Goal: Use online tool/utility: Utilize a website feature to perform a specific function

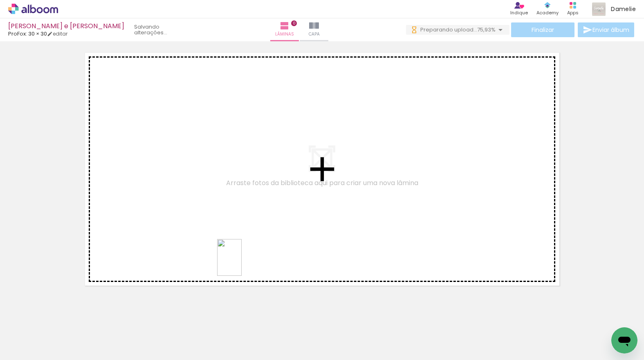
drag, startPoint x: 252, startPoint y: 324, endPoint x: 251, endPoint y: 272, distance: 52.7
click at [241, 264] on quentale-workspace at bounding box center [322, 180] width 644 height 360
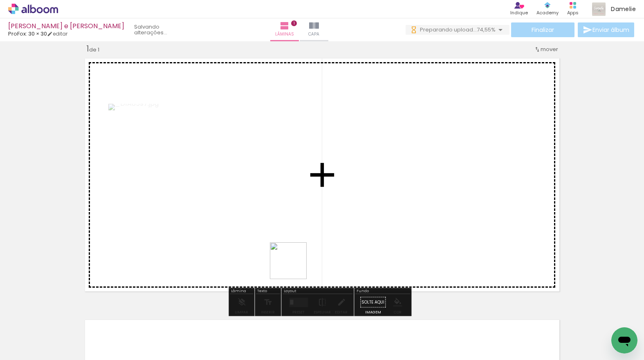
drag, startPoint x: 297, startPoint y: 300, endPoint x: 346, endPoint y: 294, distance: 48.6
click at [294, 267] on quentale-workspace at bounding box center [322, 180] width 644 height 360
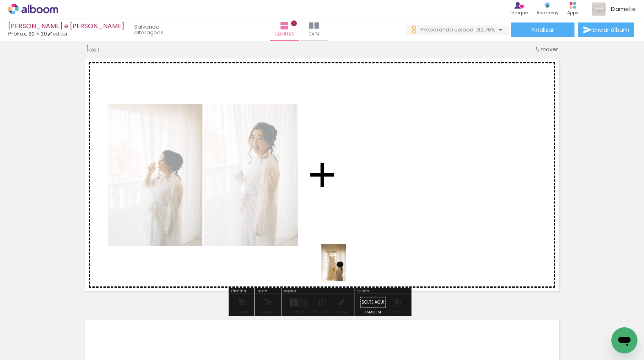
drag, startPoint x: 343, startPoint y: 323, endPoint x: 355, endPoint y: 275, distance: 49.7
click at [345, 268] on quentale-workspace at bounding box center [322, 180] width 644 height 360
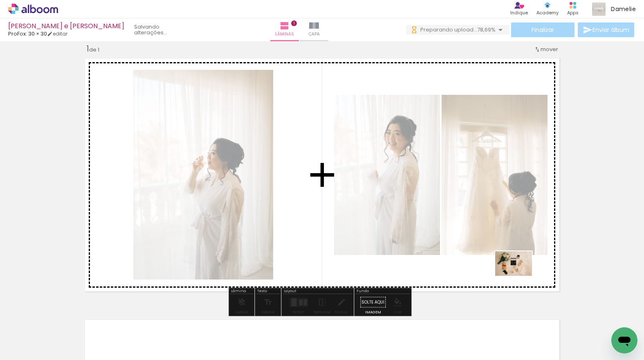
drag, startPoint x: 522, startPoint y: 292, endPoint x: 525, endPoint y: 285, distance: 7.5
click at [519, 276] on quentale-workspace at bounding box center [322, 180] width 644 height 360
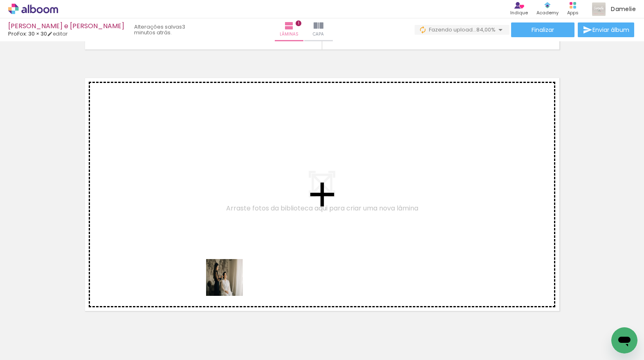
click at [230, 284] on quentale-workspace at bounding box center [322, 180] width 644 height 360
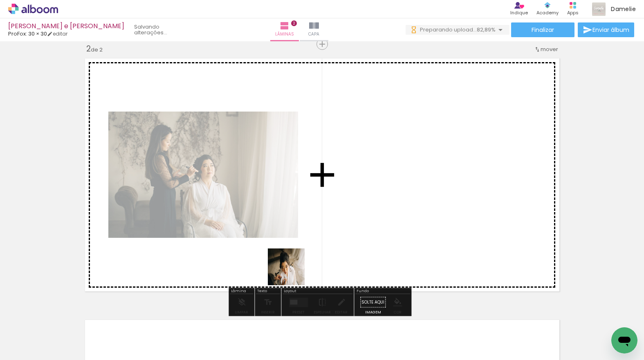
drag, startPoint x: 291, startPoint y: 333, endPoint x: 303, endPoint y: 284, distance: 50.9
click at [292, 273] on quentale-workspace at bounding box center [322, 180] width 644 height 360
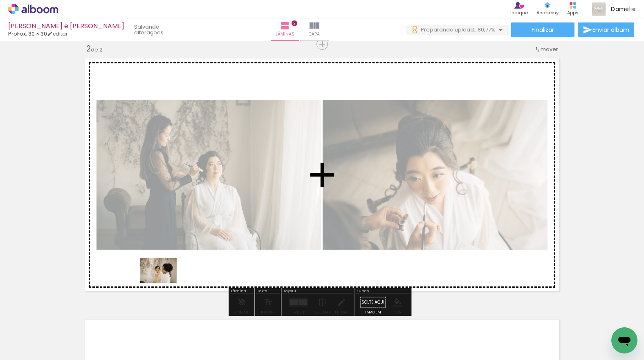
drag, startPoint x: 155, startPoint y: 331, endPoint x: 189, endPoint y: 299, distance: 46.2
click at [164, 283] on quentale-workspace at bounding box center [322, 180] width 644 height 360
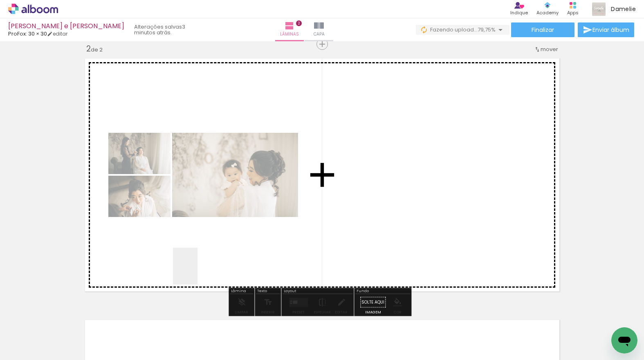
drag, startPoint x: 197, startPoint y: 272, endPoint x: 347, endPoint y: 292, distance: 150.5
click at [197, 272] on quentale-workspace at bounding box center [322, 180] width 644 height 360
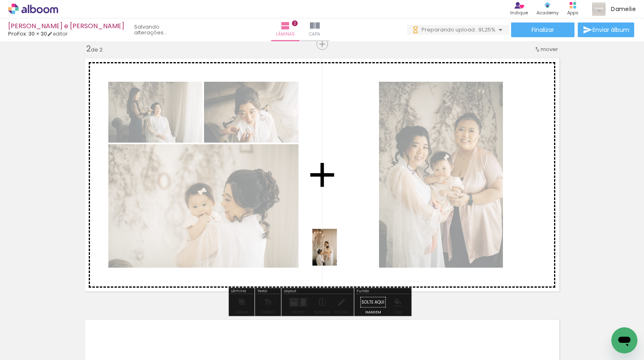
drag, startPoint x: 332, startPoint y: 315, endPoint x: 355, endPoint y: 264, distance: 56.0
click at [337, 254] on quentale-workspace at bounding box center [322, 180] width 644 height 360
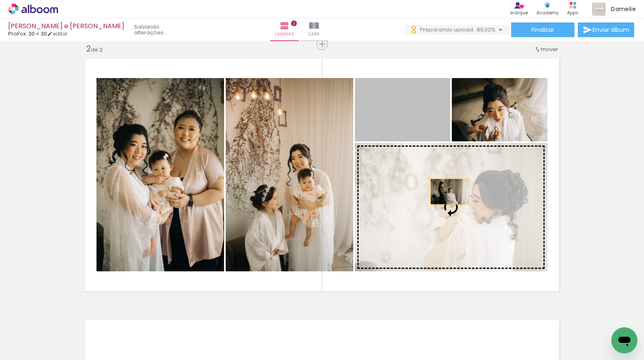
drag, startPoint x: 436, startPoint y: 171, endPoint x: 516, endPoint y: 187, distance: 81.2
click at [0, 0] on slot at bounding box center [0, 0] width 0 height 0
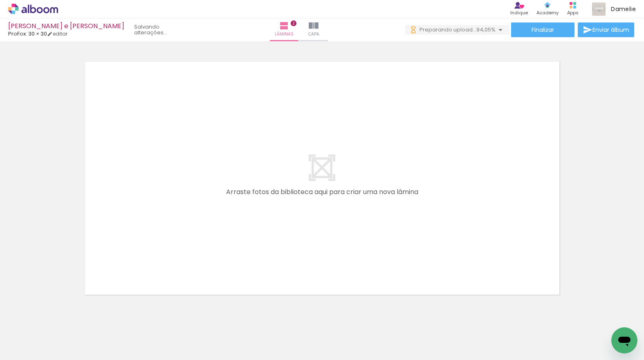
drag, startPoint x: 171, startPoint y: 328, endPoint x: 236, endPoint y: 262, distance: 92.5
click at [171, 274] on quentale-workspace at bounding box center [322, 180] width 644 height 360
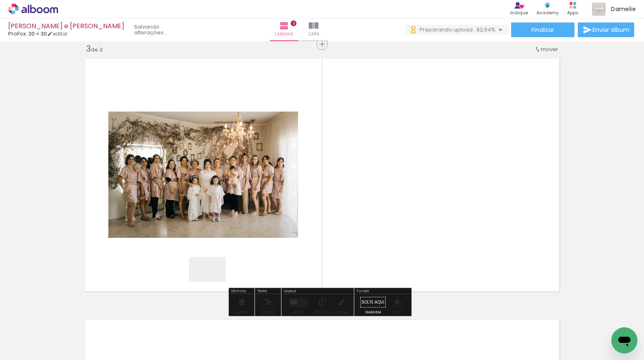
drag, startPoint x: 213, startPoint y: 282, endPoint x: 262, endPoint y: 304, distance: 53.8
click at [213, 282] on quentale-workspace at bounding box center [322, 180] width 644 height 360
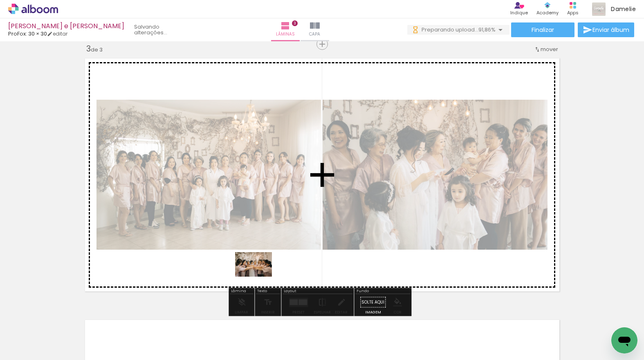
drag, startPoint x: 262, startPoint y: 329, endPoint x: 303, endPoint y: 282, distance: 62.0
click at [259, 277] on quentale-workspace at bounding box center [322, 180] width 644 height 360
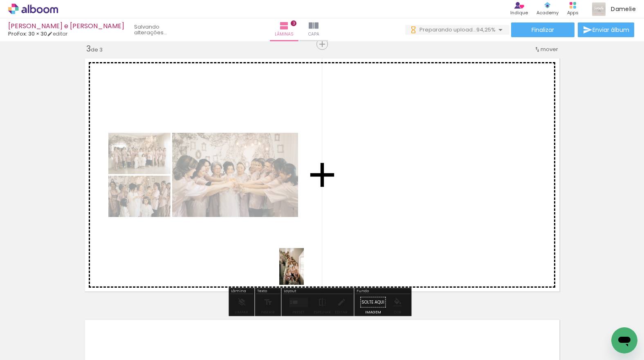
drag, startPoint x: 311, startPoint y: 309, endPoint x: 311, endPoint y: 281, distance: 27.4
click at [304, 273] on quentale-workspace at bounding box center [322, 180] width 644 height 360
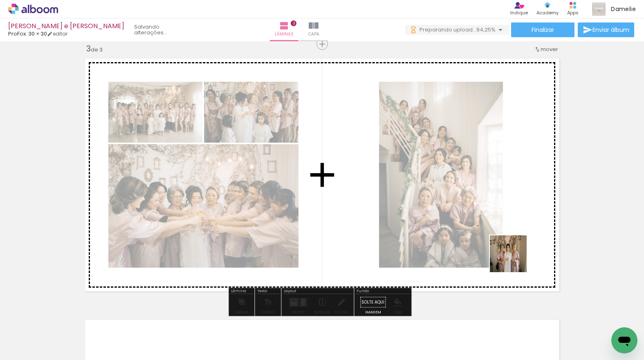
drag, startPoint x: 505, startPoint y: 280, endPoint x: 519, endPoint y: 273, distance: 15.5
click at [514, 260] on quentale-workspace at bounding box center [322, 180] width 644 height 360
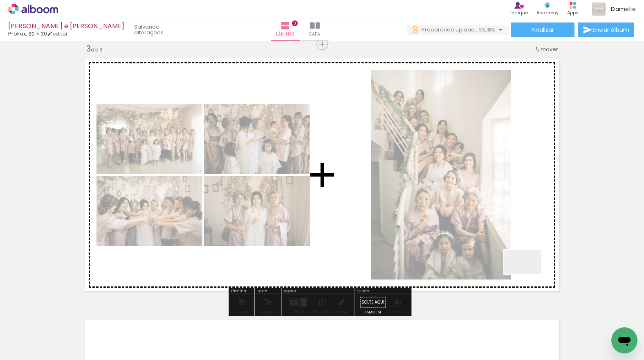
drag, startPoint x: 534, startPoint y: 311, endPoint x: 343, endPoint y: 112, distance: 276.0
click at [528, 274] on quentale-workspace at bounding box center [322, 180] width 644 height 360
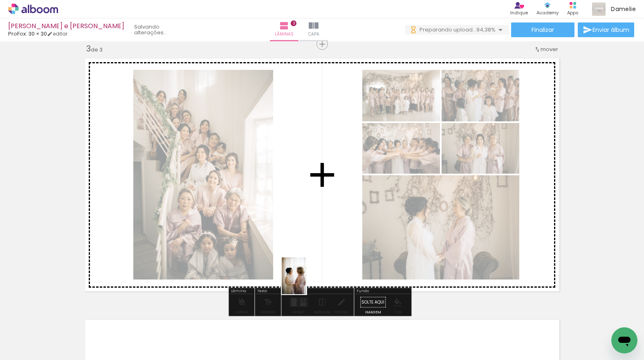
drag, startPoint x: 312, startPoint y: 324, endPoint x: 328, endPoint y: 275, distance: 50.8
click at [305, 266] on quentale-workspace at bounding box center [322, 180] width 644 height 360
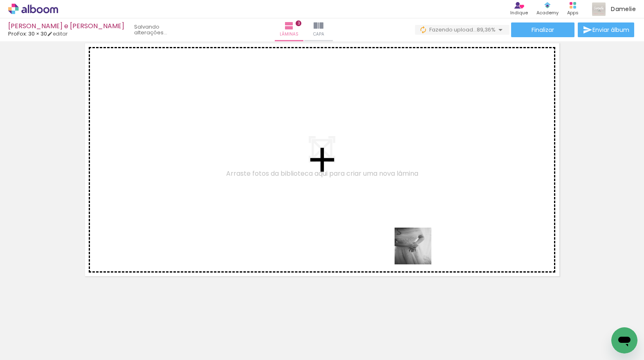
drag, startPoint x: 435, startPoint y: 295, endPoint x: 436, endPoint y: 262, distance: 33.5
click at [419, 252] on quentale-workspace at bounding box center [322, 180] width 644 height 360
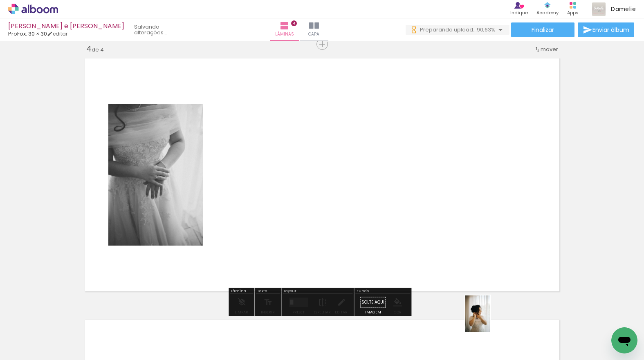
drag, startPoint x: 490, startPoint y: 320, endPoint x: 481, endPoint y: 266, distance: 54.7
click at [471, 261] on quentale-workspace at bounding box center [322, 180] width 644 height 360
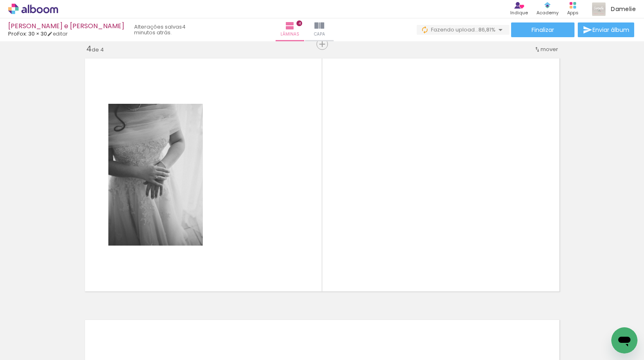
scroll to position [0, 2525]
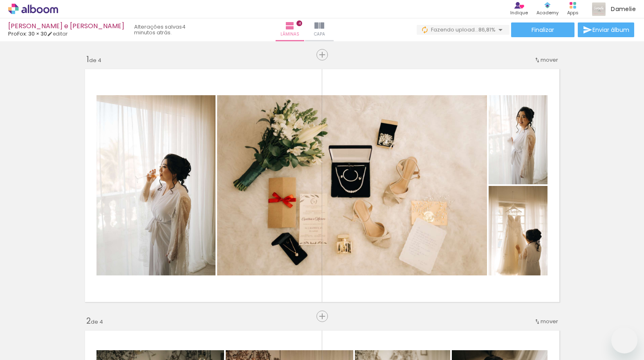
drag, startPoint x: 292, startPoint y: 265, endPoint x: 313, endPoint y: 284, distance: 28.6
click at [292, 266] on quentale-workspace at bounding box center [322, 180] width 644 height 360
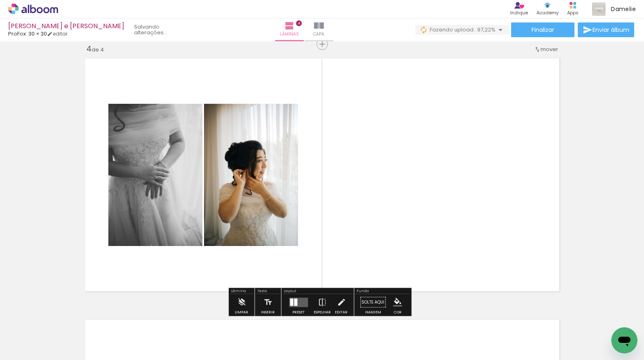
scroll to position [0, 2305]
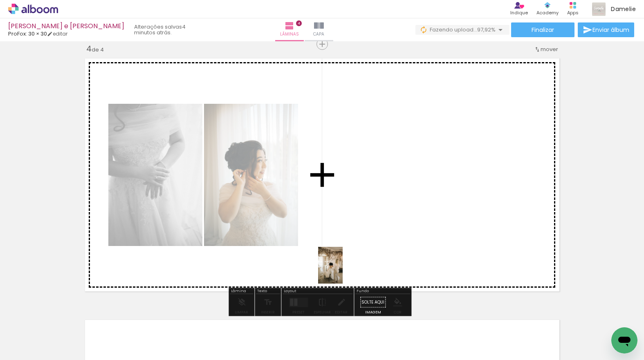
drag, startPoint x: 344, startPoint y: 327, endPoint x: 349, endPoint y: 282, distance: 45.2
click at [343, 271] on quentale-workspace at bounding box center [322, 180] width 644 height 360
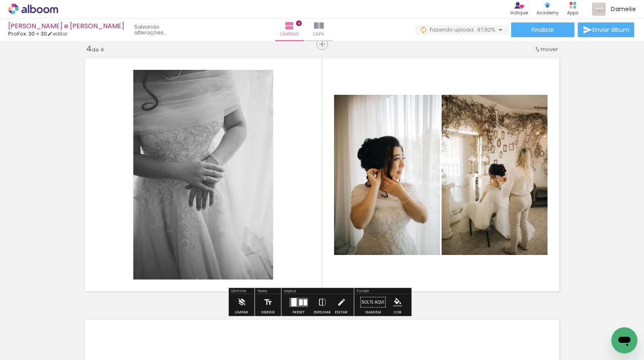
drag, startPoint x: 207, startPoint y: 331, endPoint x: 300, endPoint y: 246, distance: 126.7
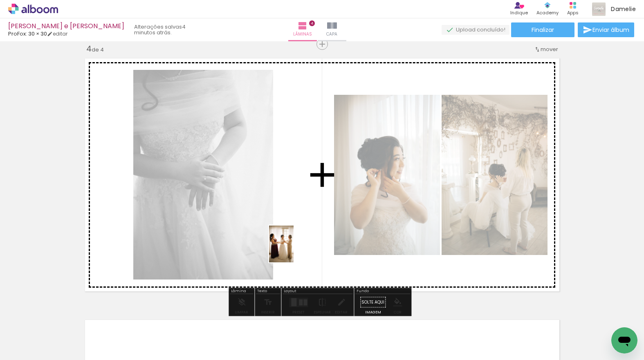
click at [300, 246] on quentale-workspace at bounding box center [322, 180] width 644 height 360
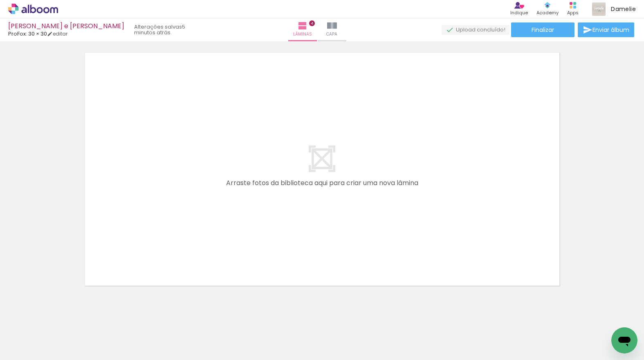
scroll to position [1050, 0]
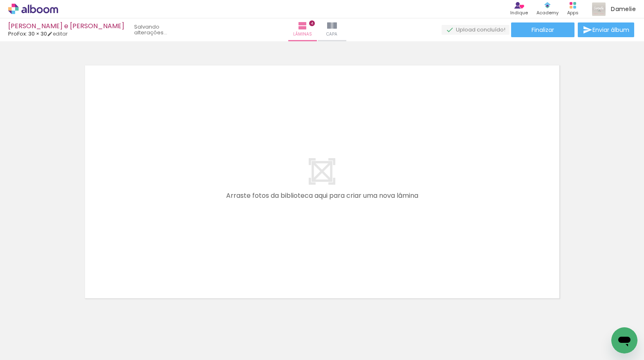
click at [379, 279] on quentale-workspace at bounding box center [322, 180] width 644 height 360
